Goal: Task Accomplishment & Management: Use online tool/utility

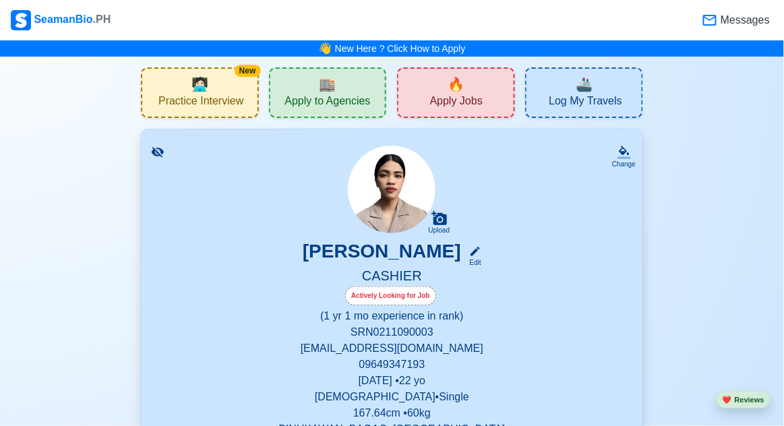
click at [344, 92] on div "🏬 Apply to Agencies" at bounding box center [328, 92] width 118 height 51
click at [325, 102] on span "Apply to Agencies" at bounding box center [327, 102] width 86 height 17
click at [224, 104] on span "Practice Interview" at bounding box center [200, 102] width 85 height 17
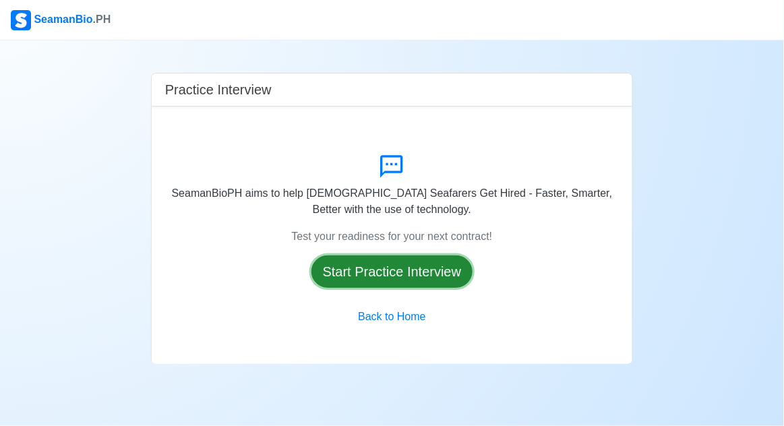
click at [464, 288] on button "Start Practice Interview" at bounding box center [392, 271] width 162 height 32
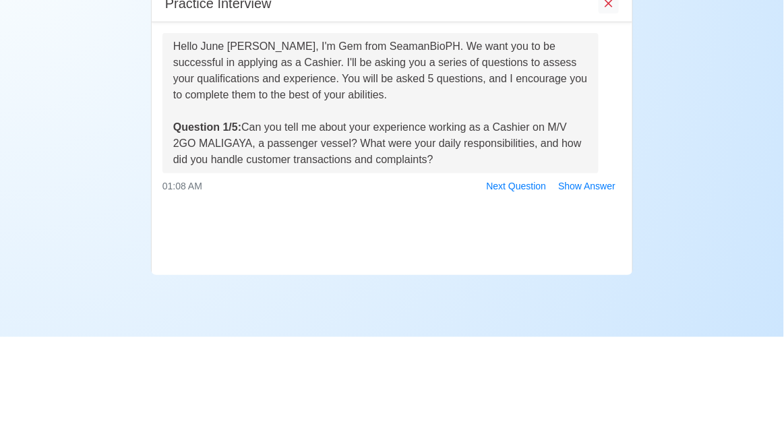
scroll to position [64, 0]
